Goal: Entertainment & Leisure: Consume media (video, audio)

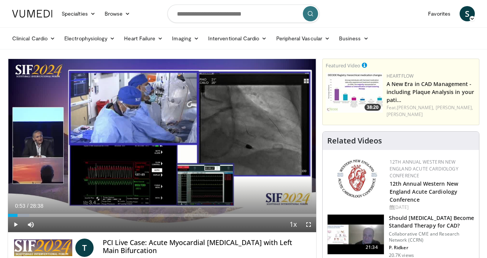
scroll to position [50, 0]
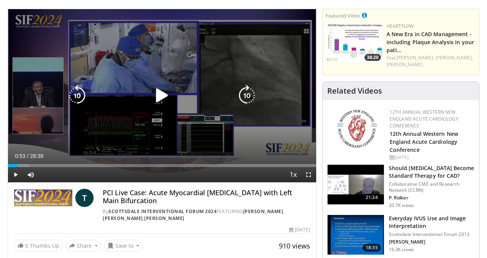
click at [185, 67] on div "10 seconds Tap to unmute" at bounding box center [162, 95] width 308 height 173
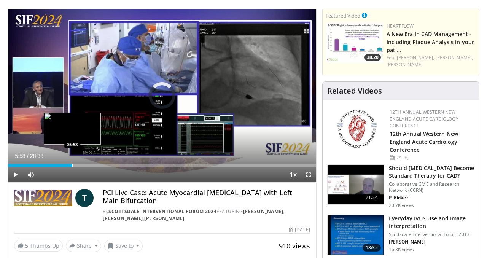
click at [72, 166] on div "Progress Bar" at bounding box center [72, 165] width 1 height 3
click at [65, 166] on div "Progress Bar" at bounding box center [65, 165] width 1 height 3
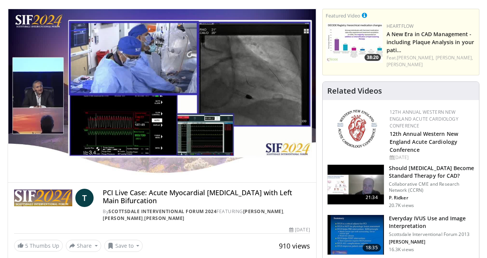
click at [60, 166] on div "10 seconds Tap to unmute" at bounding box center [162, 95] width 308 height 173
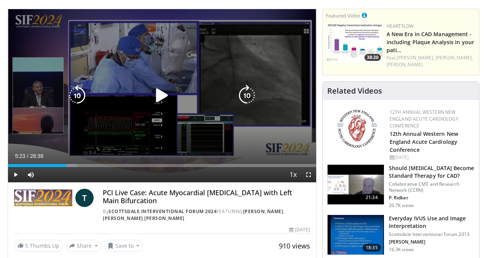
scroll to position [0, 0]
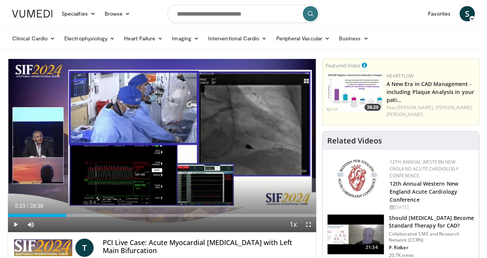
click at [53, 217] on div "Current Time 5:23 / Duration 28:38 Play Skip Backward Skip Forward Mute 0% Load…" at bounding box center [162, 224] width 308 height 15
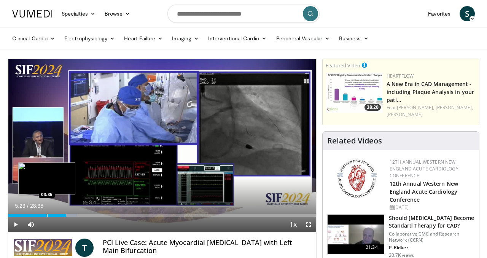
click at [47, 216] on div "Progress Bar" at bounding box center [47, 215] width 1 height 3
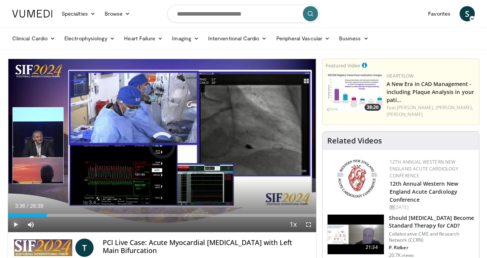
click at [16, 226] on span "Video Player" at bounding box center [15, 224] width 15 height 15
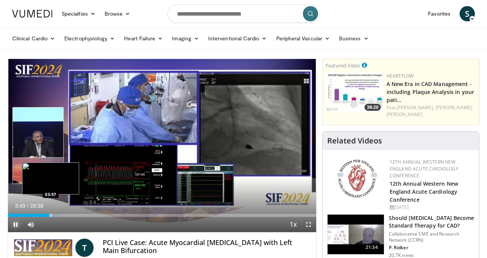
click at [51, 215] on div "Progress Bar" at bounding box center [51, 215] width 1 height 3
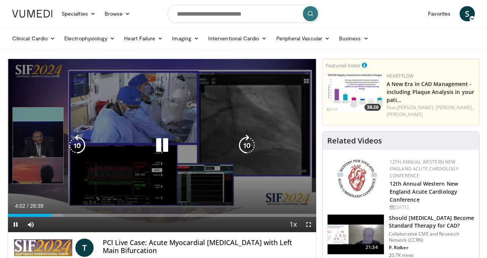
click at [199, 126] on div "10 seconds Tap to unmute" at bounding box center [162, 145] width 308 height 173
click at [159, 145] on icon "Video Player" at bounding box center [162, 145] width 21 height 21
click at [146, 145] on div "Video Player" at bounding box center [162, 145] width 185 height 15
click at [150, 153] on div "10 seconds Tap to unmute" at bounding box center [162, 145] width 308 height 173
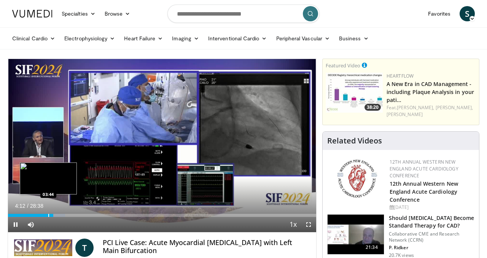
click at [48, 215] on div "Progress Bar" at bounding box center [48, 215] width 1 height 3
click at [45, 215] on div "03:45" at bounding box center [28, 215] width 40 height 3
click at [45, 215] on div "Progress Bar" at bounding box center [45, 215] width 2 height 3
click at [45, 215] on div "10 seconds Tap to unmute" at bounding box center [162, 145] width 308 height 173
click at [45, 215] on div "Progress Bar" at bounding box center [50, 215] width 12 height 3
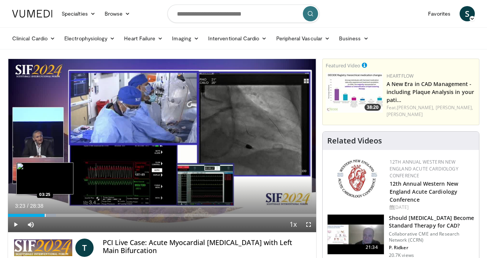
click at [45, 215] on div "Progress Bar" at bounding box center [50, 215] width 12 height 3
click at [40, 215] on div "Progress Bar" at bounding box center [40, 215] width 1 height 3
click at [37, 215] on div "02:58" at bounding box center [24, 215] width 32 height 3
click at [36, 215] on div "02:43" at bounding box center [22, 215] width 29 height 3
click at [36, 215] on div "02:43" at bounding box center [22, 215] width 28 height 3
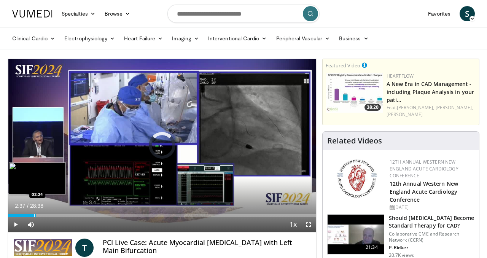
click at [34, 215] on div "Loaded : 0.00% 02:24 02:24" at bounding box center [162, 215] width 308 height 3
click at [34, 215] on div "Progress Bar" at bounding box center [34, 215] width 1 height 3
click at [28, 215] on div "Progress Bar" at bounding box center [28, 215] width 1 height 3
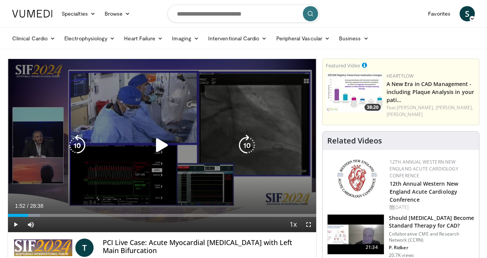
click at [165, 143] on icon "Video Player" at bounding box center [162, 145] width 21 height 21
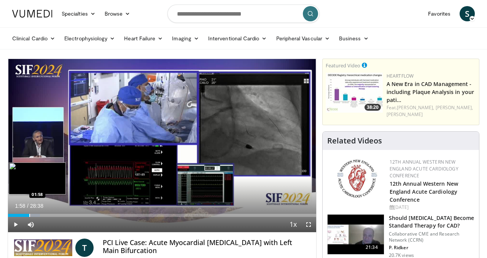
click at [29, 216] on div "Loaded : 10.39% 01:58 01:58" at bounding box center [162, 215] width 308 height 3
click at [31, 216] on div "Loaded : 10.96% 02:00 02:09" at bounding box center [162, 215] width 308 height 3
click at [30, 216] on div "Progress Bar" at bounding box center [30, 215] width 1 height 3
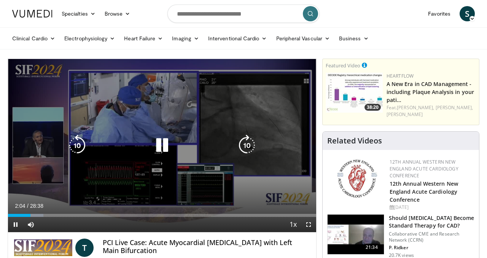
click at [195, 126] on div "10 seconds Tap to unmute" at bounding box center [162, 145] width 308 height 173
click at [163, 148] on icon "Video Player" at bounding box center [162, 145] width 21 height 21
click at [165, 146] on icon "Video Player" at bounding box center [162, 145] width 21 height 21
click at [160, 148] on icon "Video Player" at bounding box center [162, 145] width 21 height 21
